Goal: Task Accomplishment & Management: Manage account settings

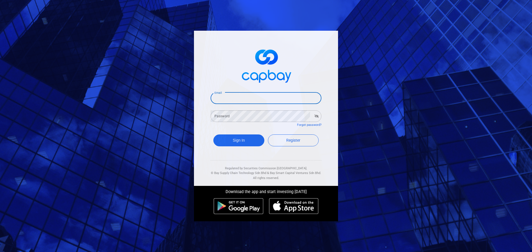
click at [227, 101] on input "Email" at bounding box center [265, 98] width 111 height 12
type input "yck0131@hotmail.com"
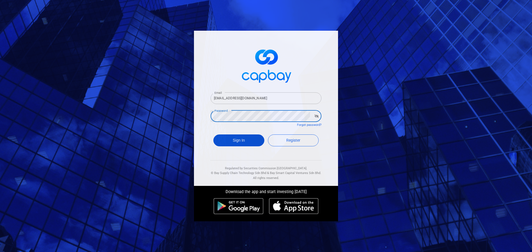
click at [247, 137] on button "Sign In" at bounding box center [238, 141] width 51 height 12
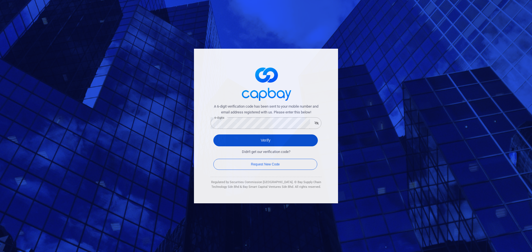
click at [266, 135] on button "Verify" at bounding box center [265, 141] width 104 height 12
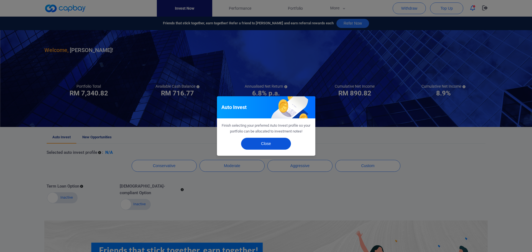
click at [272, 143] on button "Close" at bounding box center [266, 144] width 50 height 12
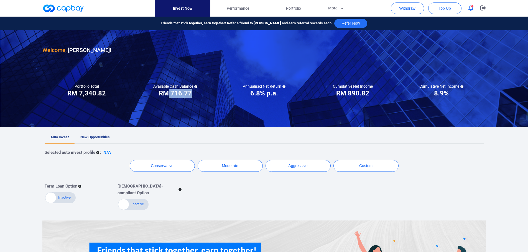
drag, startPoint x: 171, startPoint y: 95, endPoint x: 191, endPoint y: 96, distance: 19.7
click at [191, 96] on h3 "RM 716.77" at bounding box center [175, 93] width 33 height 9
click at [408, 7] on button "Withdraw" at bounding box center [406, 8] width 33 height 12
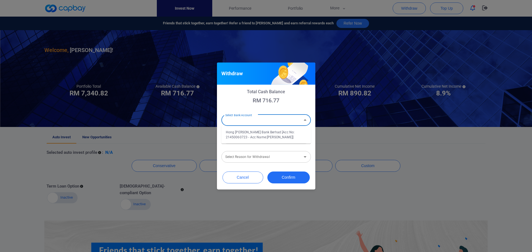
click at [249, 119] on div "Select Bank Account Select Bank Account" at bounding box center [265, 120] width 89 height 12
click at [265, 136] on li "Hong Leong Bank Berhad [Acc No: 21450060723 - Acc Name:YONG CHUN KIT]" at bounding box center [265, 134] width 89 height 13
type input "Hong Leong Bank Berhad [Acc No: 21450060723 - Acc Name:YONG CHUN KIT]"
click at [258, 140] on input "Amount (RM)" at bounding box center [265, 138] width 89 height 12
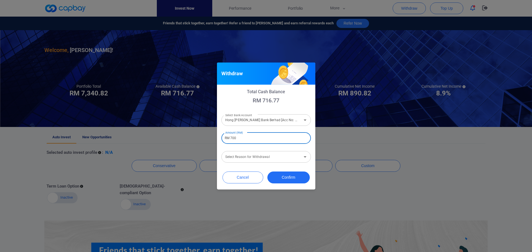
type input "RM 700"
click at [255, 157] on div "Select Reason for Withdrawal Select Reason for Withdrawal" at bounding box center [265, 156] width 89 height 12
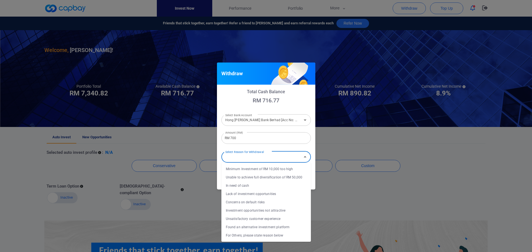
click at [253, 185] on li "In need of cash" at bounding box center [265, 186] width 89 height 8
type input "In need of cash"
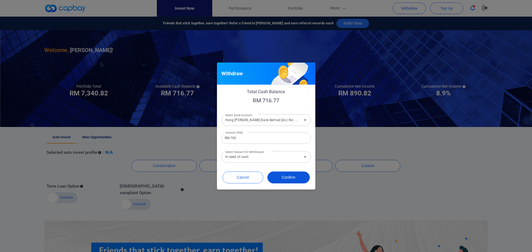
click at [296, 173] on button "Confirm" at bounding box center [288, 178] width 42 height 12
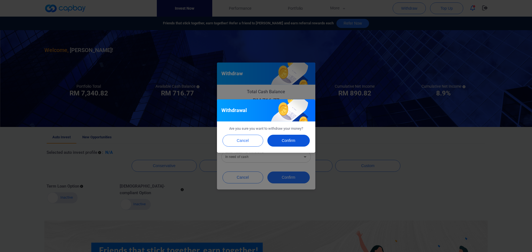
click at [293, 140] on button "Confirm" at bounding box center [288, 141] width 42 height 12
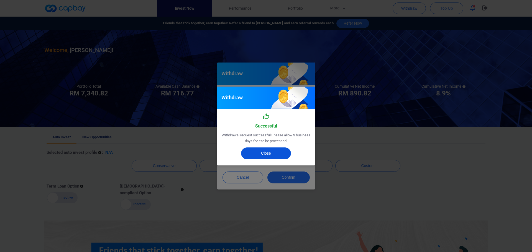
click at [260, 154] on button "Close" at bounding box center [266, 154] width 50 height 12
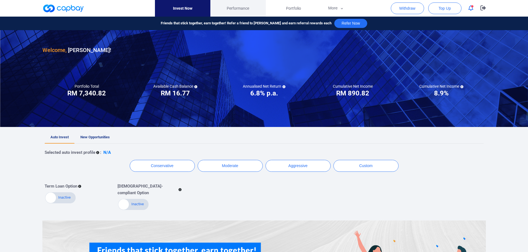
click at [240, 7] on span "Performance" at bounding box center [238, 8] width 22 height 6
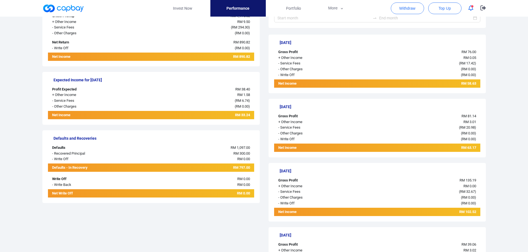
scroll to position [137, 0]
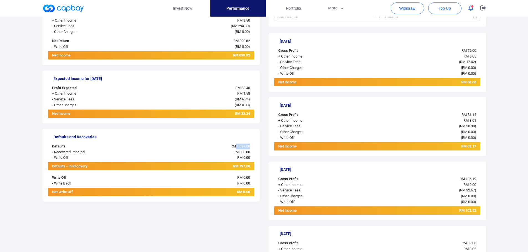
drag, startPoint x: 235, startPoint y: 148, endPoint x: 251, endPoint y: 148, distance: 15.5
click at [251, 148] on div "RM 1,097.00" at bounding box center [194, 147] width 120 height 6
drag, startPoint x: 248, startPoint y: 153, endPoint x: 236, endPoint y: 154, distance: 12.5
click at [236, 154] on span "RM 300.00" at bounding box center [241, 152] width 17 height 4
click at [235, 153] on span "RM 300.00" at bounding box center [241, 152] width 17 height 4
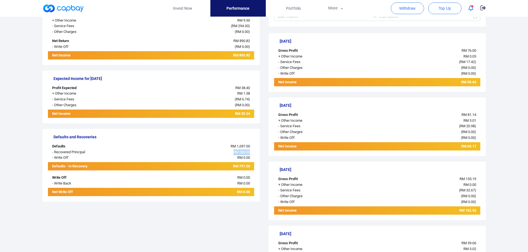
drag, startPoint x: 233, startPoint y: 153, endPoint x: 252, endPoint y: 154, distance: 19.7
click at [252, 154] on div "RM 300.00" at bounding box center [194, 153] width 120 height 6
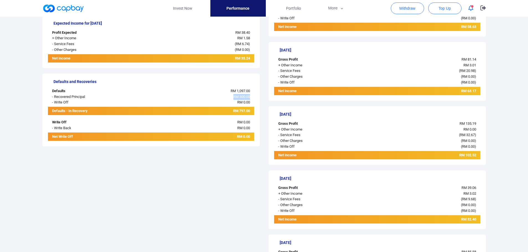
scroll to position [109, 0]
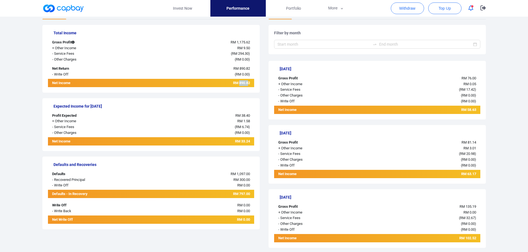
drag, startPoint x: 239, startPoint y: 82, endPoint x: 247, endPoint y: 82, distance: 8.6
click at [247, 82] on span "RM 890.82" at bounding box center [241, 83] width 17 height 4
click at [235, 91] on div "Total Income Gross Profit RM 1,175.62 + Other Income RM 9.50 - Service Fees ( R…" at bounding box center [150, 59] width 217 height 68
drag, startPoint x: 235, startPoint y: 82, endPoint x: 250, endPoint y: 82, distance: 15.2
click at [250, 82] on div "RM 890.82" at bounding box center [194, 83] width 120 height 7
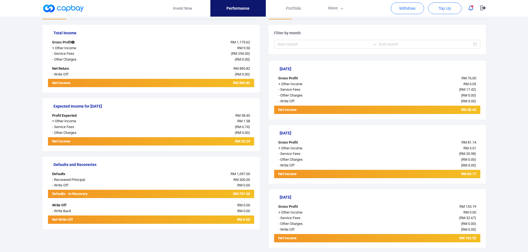
drag, startPoint x: 64, startPoint y: 46, endPoint x: 72, endPoint y: 45, distance: 8.1
click at [66, 46] on div "+ Other Income" at bounding box center [91, 48] width 86 height 6
click at [59, 48] on div "+ Other Income" at bounding box center [91, 48] width 86 height 6
drag, startPoint x: 61, startPoint y: 48, endPoint x: 253, endPoint y: 73, distance: 193.4
click at [253, 73] on div "Total Income Gross Profit RM 1,175.62 + Other Income RM 9.50 - Service Fees ( R…" at bounding box center [150, 59] width 217 height 68
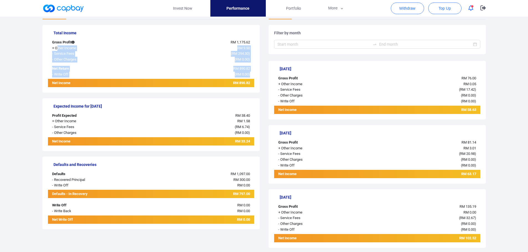
click at [253, 73] on div "( RM 0.00 )" at bounding box center [194, 75] width 120 height 6
drag, startPoint x: 244, startPoint y: 84, endPoint x: 239, endPoint y: 84, distance: 4.7
click at [239, 84] on span "RM 890.82" at bounding box center [241, 83] width 17 height 4
drag, startPoint x: 240, startPoint y: 117, endPoint x: 249, endPoint y: 117, distance: 8.9
click at [249, 117] on span "RM 38.40" at bounding box center [242, 116] width 15 height 4
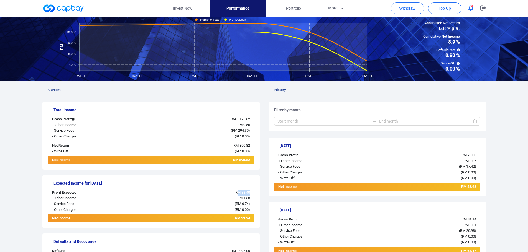
scroll to position [0, 0]
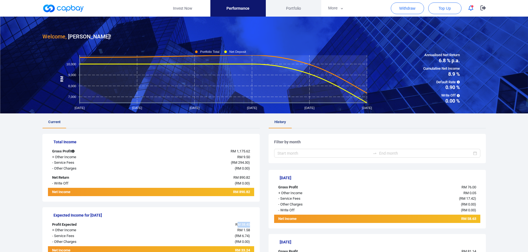
click at [287, 8] on span "Portfolio" at bounding box center [293, 8] width 15 height 6
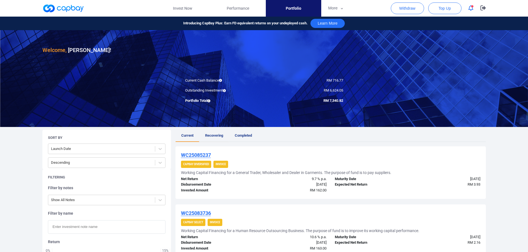
click at [211, 137] on span "Recovering" at bounding box center [214, 135] width 18 height 4
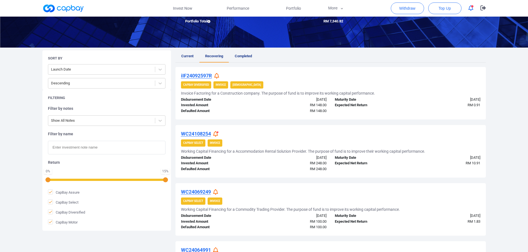
scroll to position [111, 0]
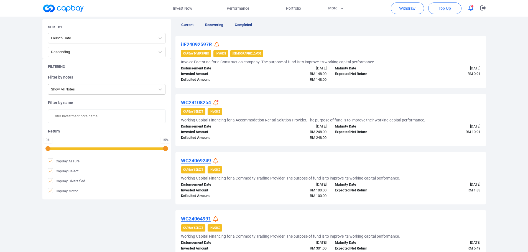
click at [225, 62] on h5 "Invoice Factoring for a Construction company. The purpose of fund is to improve…" at bounding box center [278, 62] width 194 height 5
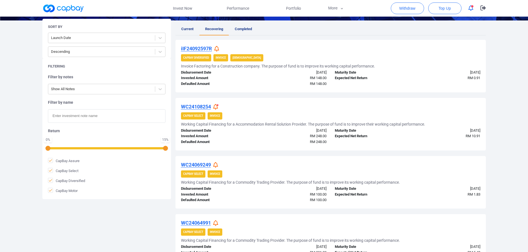
scroll to position [177, 0]
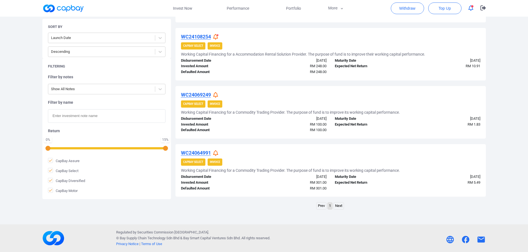
click at [218, 171] on h5 "Working Capital Financing for a Commodity Trading Provider. The purpose of fund…" at bounding box center [290, 170] width 219 height 5
click at [218, 153] on icon at bounding box center [215, 153] width 5 height 6
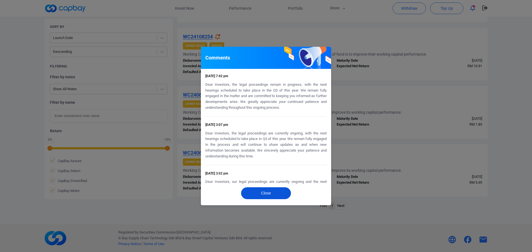
click at [286, 194] on button "Close" at bounding box center [266, 193] width 50 height 12
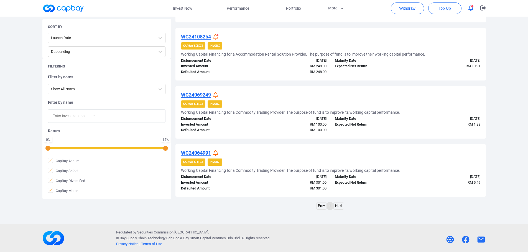
click at [217, 94] on icon at bounding box center [215, 95] width 5 height 6
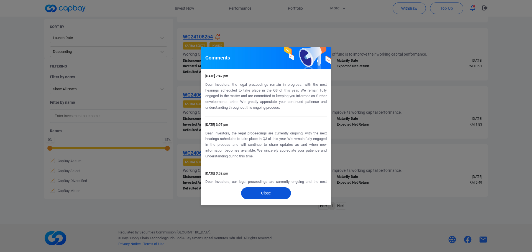
click at [276, 191] on button "Close" at bounding box center [266, 193] width 50 height 12
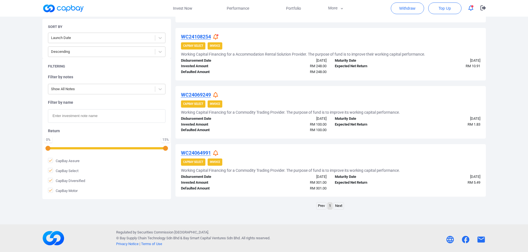
click at [216, 35] on icon at bounding box center [215, 37] width 5 height 6
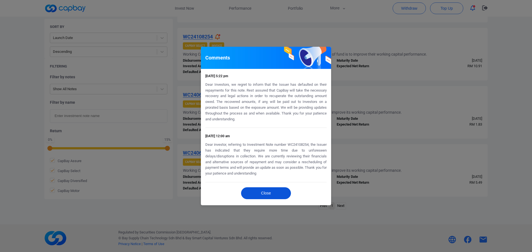
click at [284, 194] on button "Close" at bounding box center [266, 193] width 50 height 12
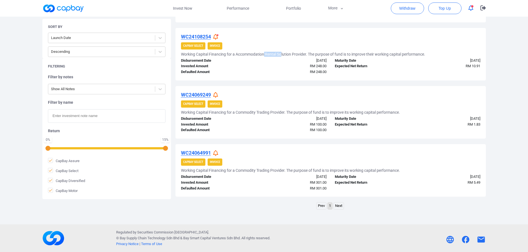
drag, startPoint x: 280, startPoint y: 55, endPoint x: 264, endPoint y: 55, distance: 15.5
click at [264, 55] on h5 "Working Capital Financing for a Accommodation Rental Solution Provider. The pur…" at bounding box center [303, 54] width 244 height 5
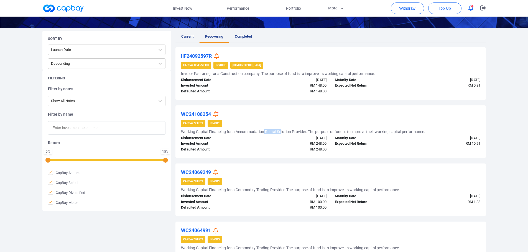
scroll to position [94, 0]
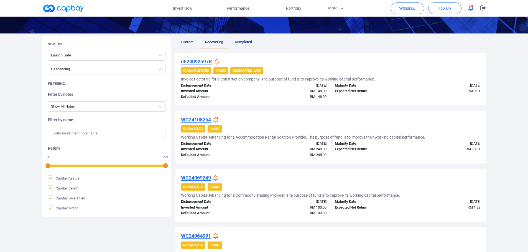
click at [217, 62] on icon at bounding box center [216, 62] width 5 height 6
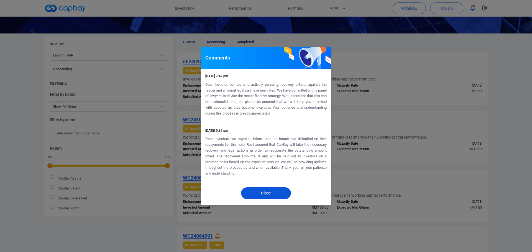
click at [279, 193] on button "Close" at bounding box center [266, 193] width 50 height 12
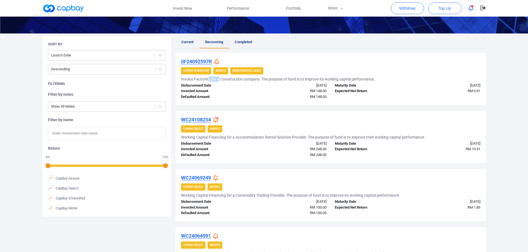
drag, startPoint x: 209, startPoint y: 79, endPoint x: 218, endPoint y: 81, distance: 10.0
click at [218, 81] on h5 "Invoice Factoring for a Construction company. The purpose of fund is to improve…" at bounding box center [278, 79] width 194 height 5
drag, startPoint x: 210, startPoint y: 73, endPoint x: 223, endPoint y: 73, distance: 13.0
click at [211, 73] on span "CapBay Diversified" at bounding box center [196, 70] width 30 height 7
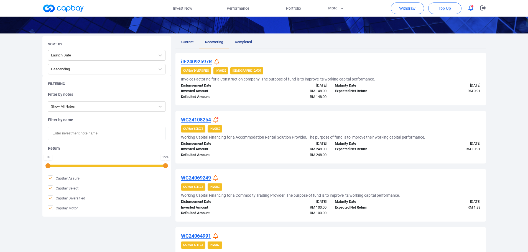
click at [223, 73] on span "Invoice" at bounding box center [220, 70] width 15 height 7
click at [243, 73] on span "[DEMOGRAPHIC_DATA]" at bounding box center [246, 70] width 33 height 7
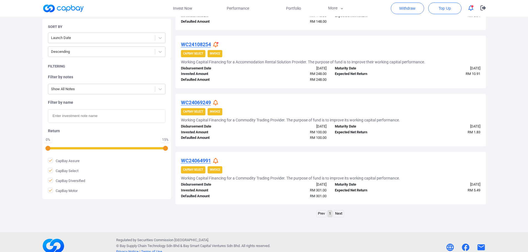
scroll to position [177, 0]
